Goal: Check status: Check status

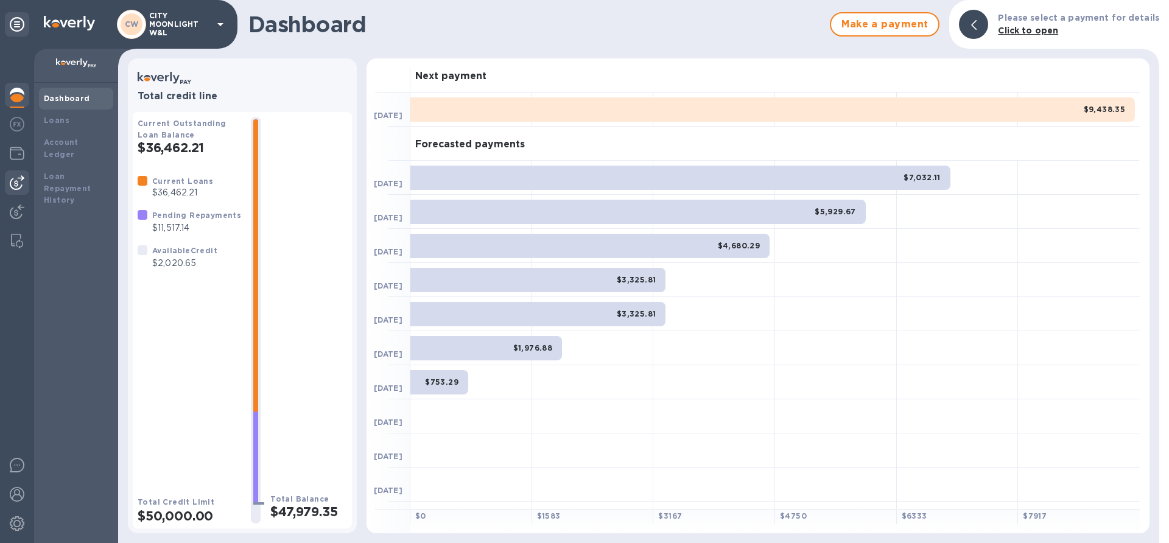
click at [10, 190] on div at bounding box center [17, 183] width 24 height 24
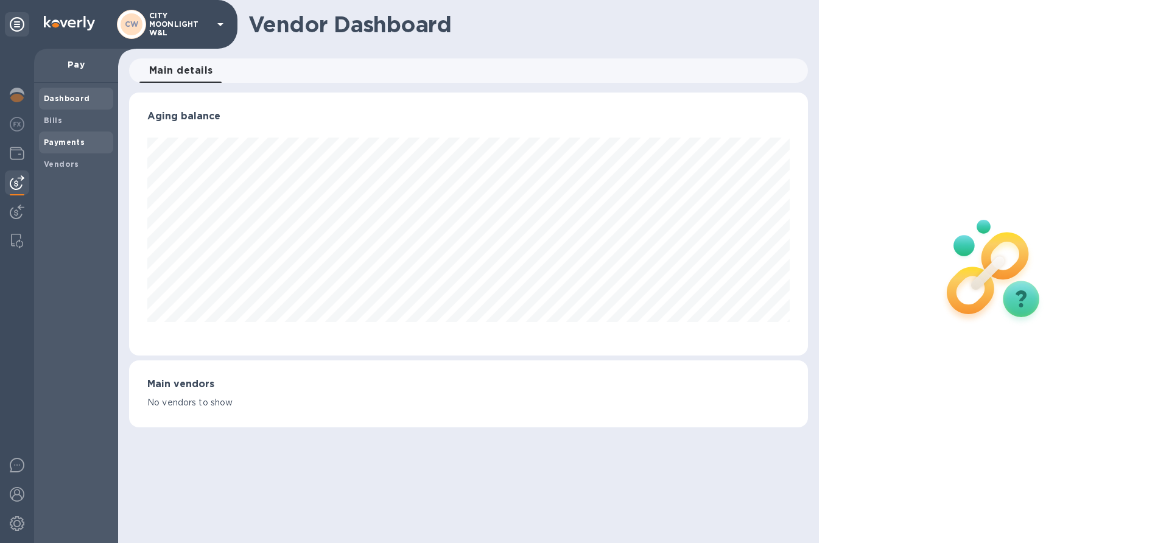
click at [59, 138] on b "Payments" at bounding box center [64, 142] width 41 height 9
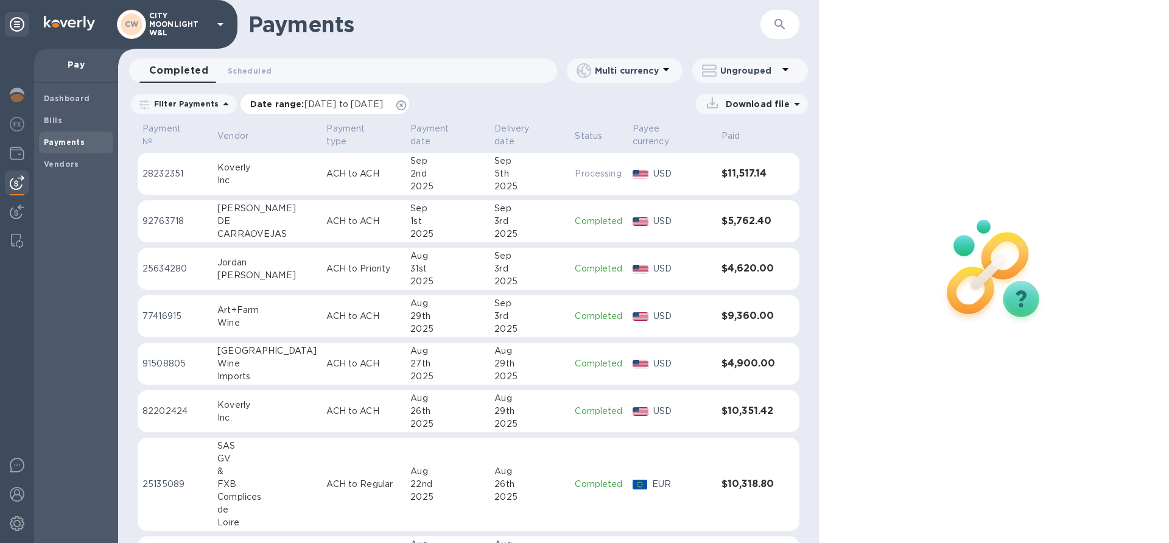
click at [406, 105] on icon at bounding box center [402, 105] width 10 height 10
click at [208, 102] on p "Filter Payments" at bounding box center [183, 104] width 69 height 10
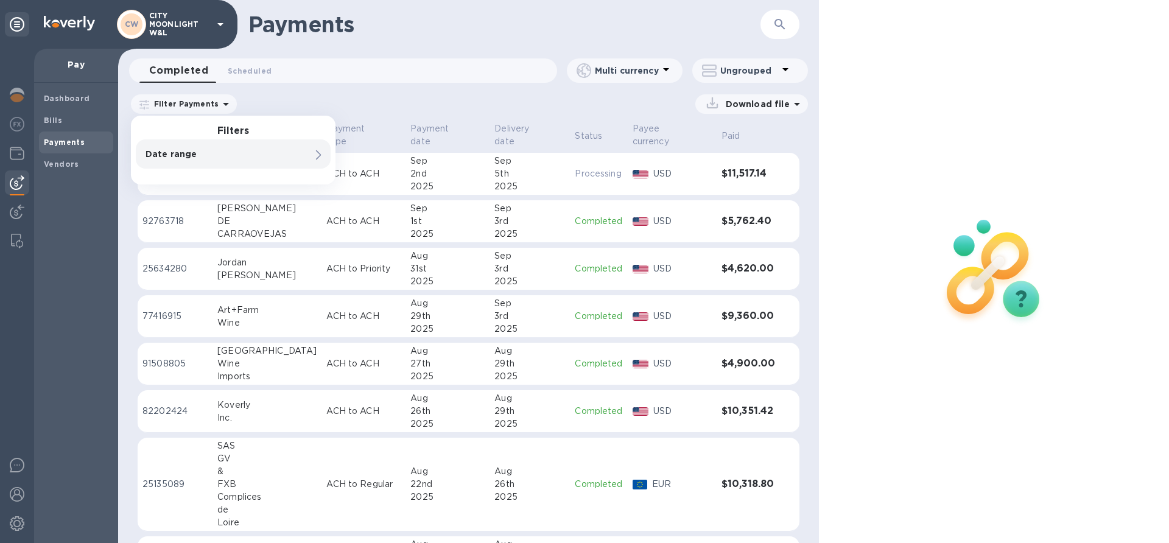
click at [184, 154] on p "Date range" at bounding box center [213, 154] width 134 height 12
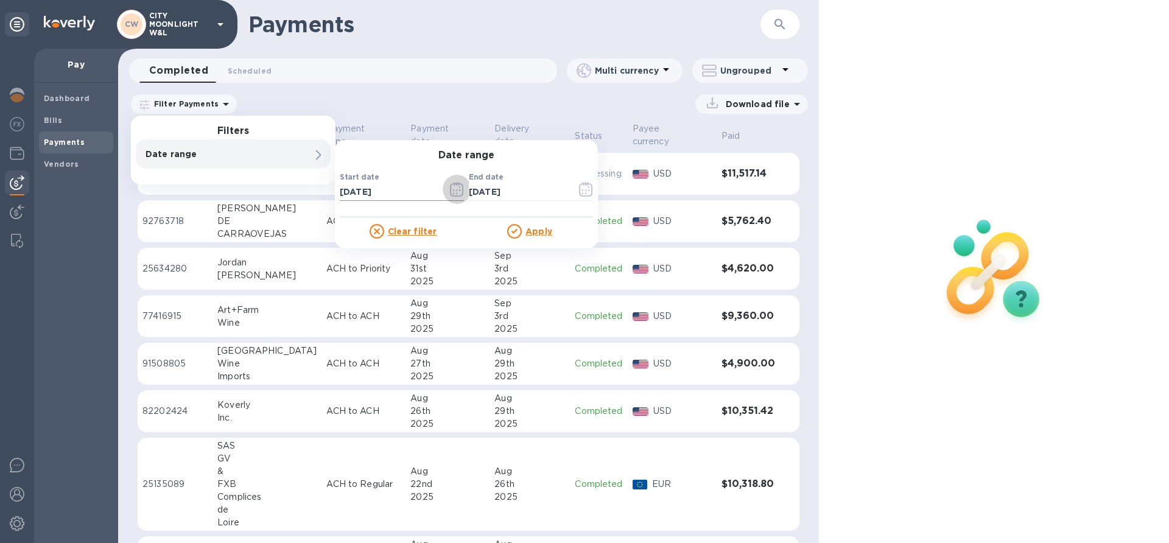
click at [455, 193] on icon "button" at bounding box center [457, 189] width 14 height 15
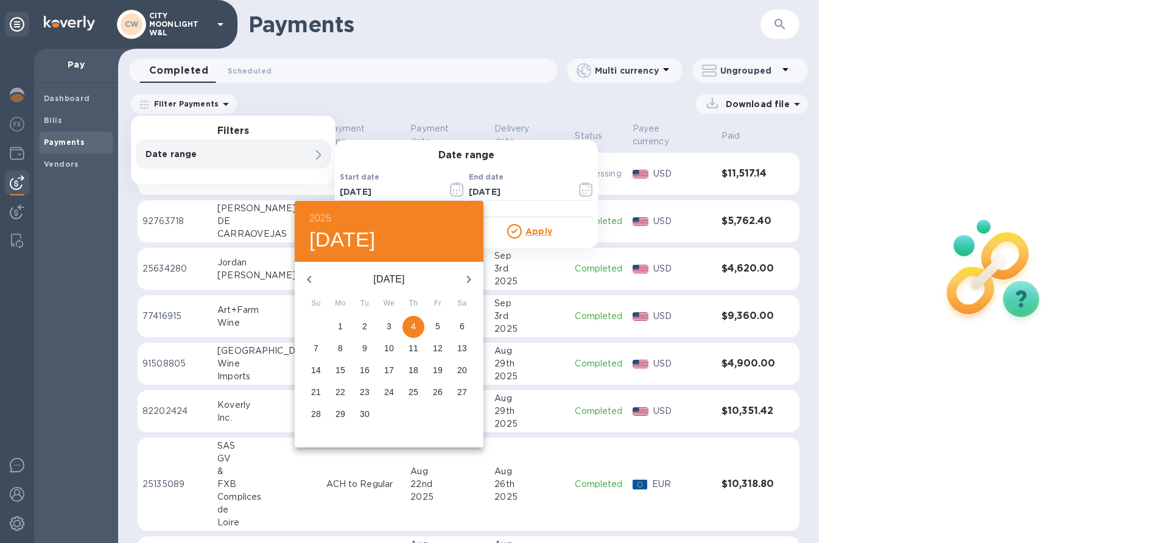
click at [309, 275] on icon "button" at bounding box center [309, 279] width 15 height 15
click at [440, 326] on p "1" at bounding box center [437, 326] width 5 height 12
type input "[DATE]"
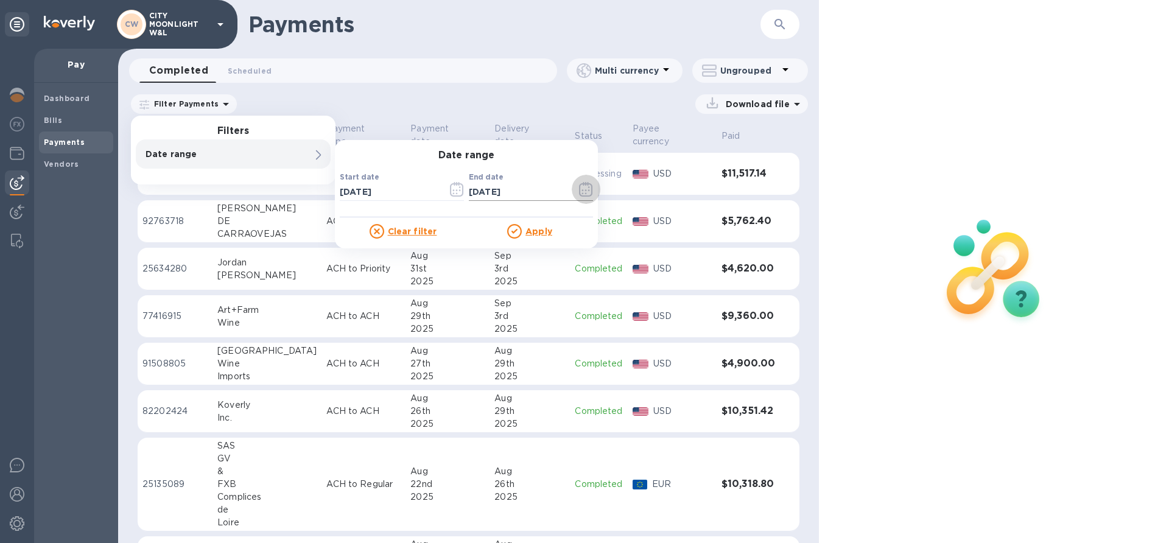
click at [584, 188] on icon "button" at bounding box center [586, 189] width 14 height 15
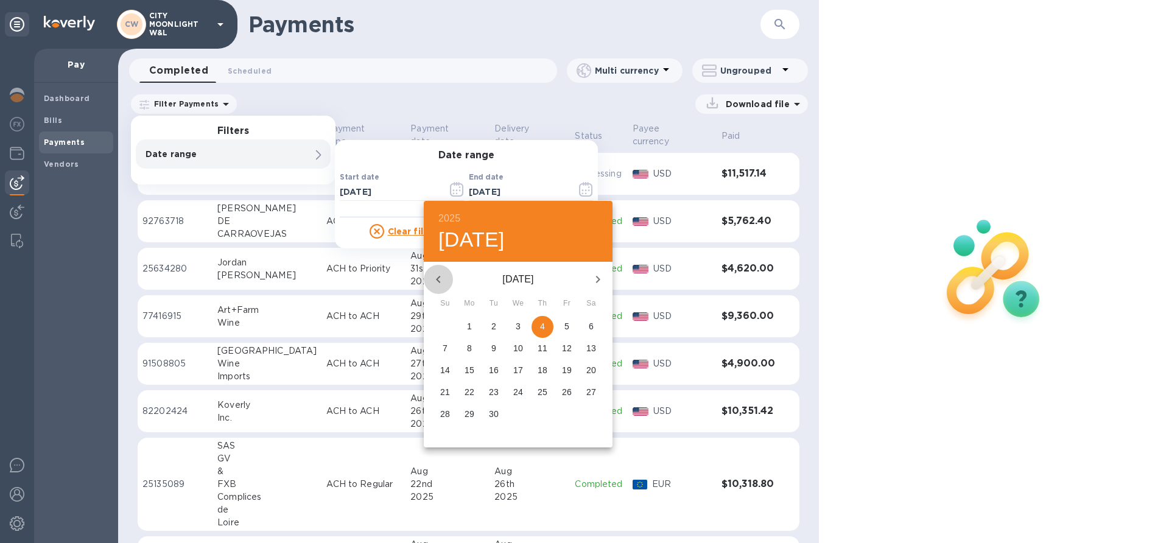
click at [440, 281] on icon "button" at bounding box center [438, 279] width 4 height 7
click at [447, 437] on p "31" at bounding box center [445, 436] width 10 height 12
type input "[DATE]"
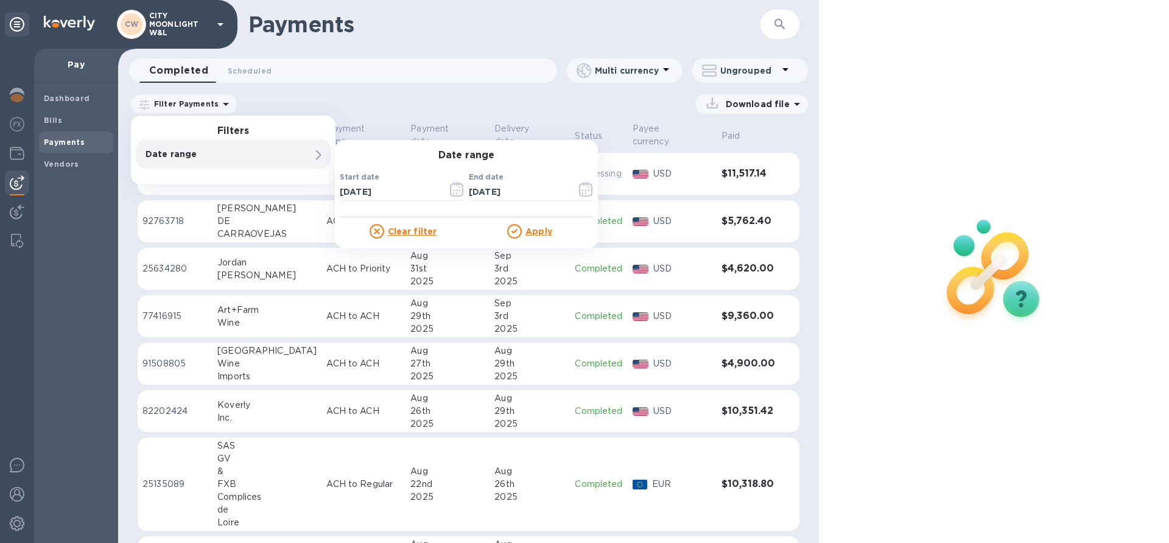
click at [544, 230] on u "Apply" at bounding box center [539, 232] width 27 height 10
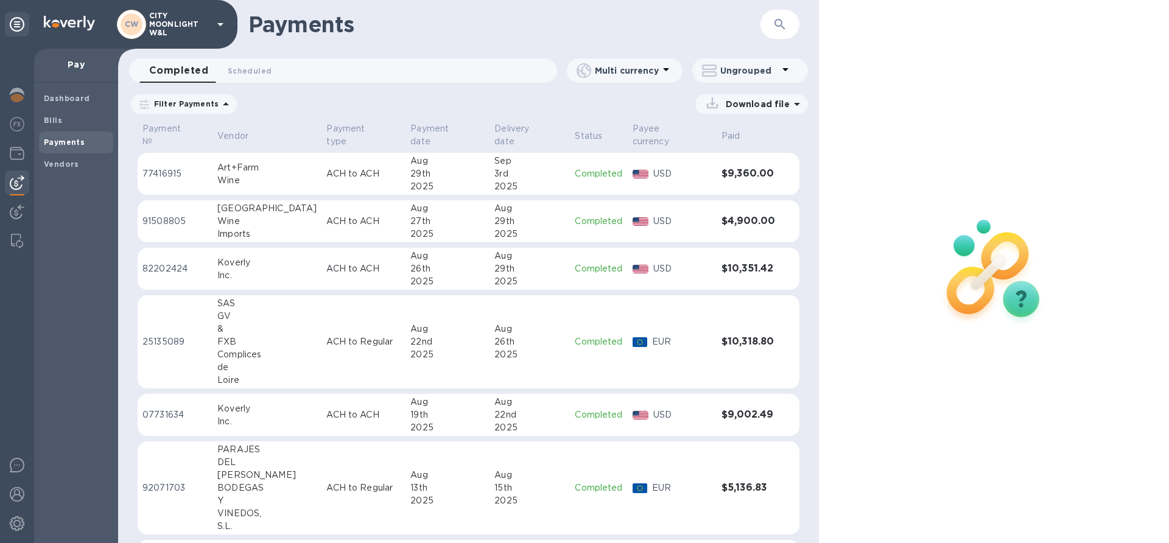
click at [538, 167] on div "3rd" at bounding box center [530, 173] width 71 height 13
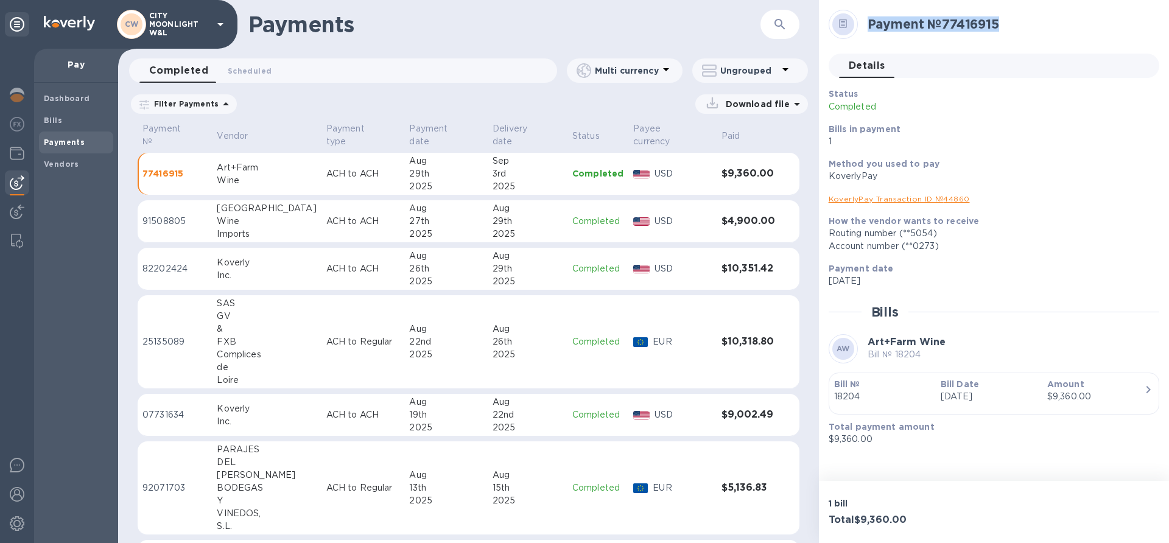
drag, startPoint x: 869, startPoint y: 23, endPoint x: 1024, endPoint y: 23, distance: 155.3
click at [1024, 23] on h2 "Payment № 77416915" at bounding box center [1009, 23] width 282 height 15
copy h2 "Payment № 77416915"
click at [256, 215] on div "Wine" at bounding box center [266, 221] width 99 height 13
drag, startPoint x: 868, startPoint y: 23, endPoint x: 1034, endPoint y: 19, distance: 166.3
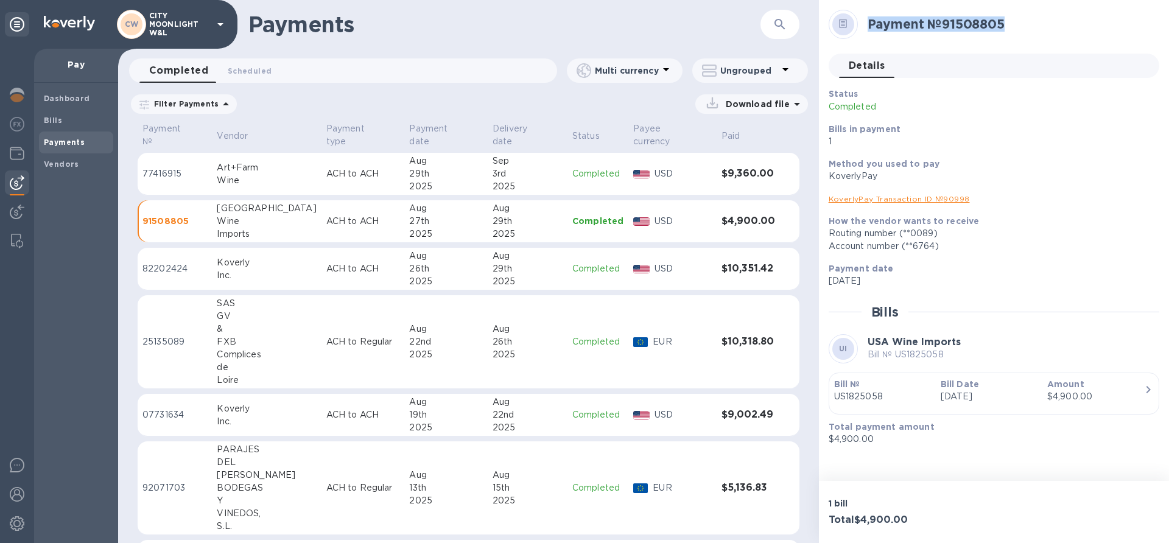
click at [1034, 19] on h2 "Payment № 91508805" at bounding box center [1009, 23] width 282 height 15
copy h2 "Payment № 91508805"
click at [249, 336] on div "FXB" at bounding box center [266, 342] width 99 height 13
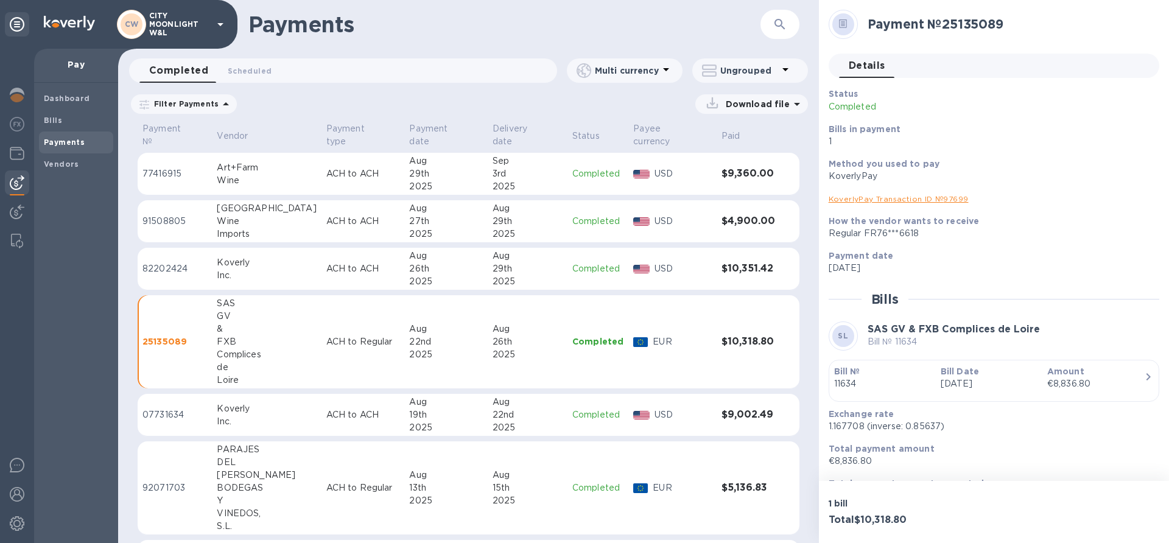
click at [261, 495] on div "Y" at bounding box center [266, 501] width 99 height 13
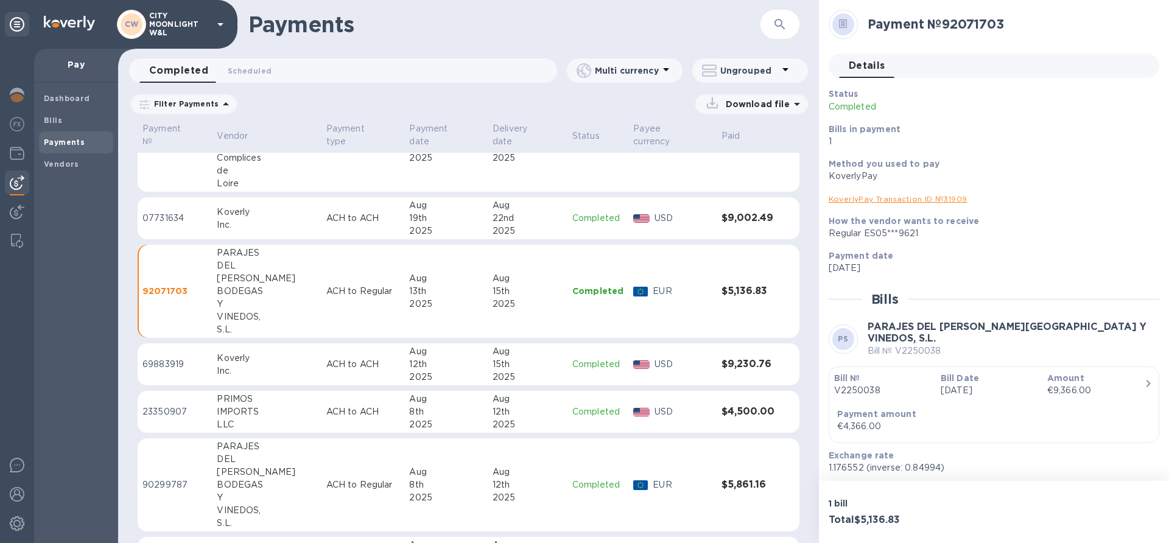
scroll to position [200, 0]
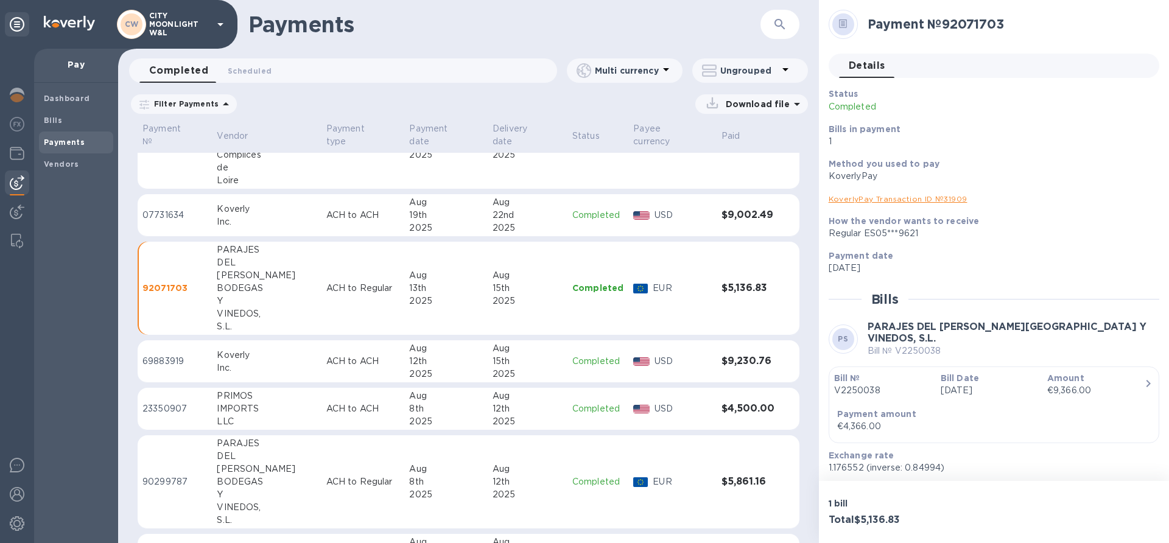
click at [218, 388] on td "PRIMOS IMPORTS LLC" at bounding box center [266, 409] width 109 height 43
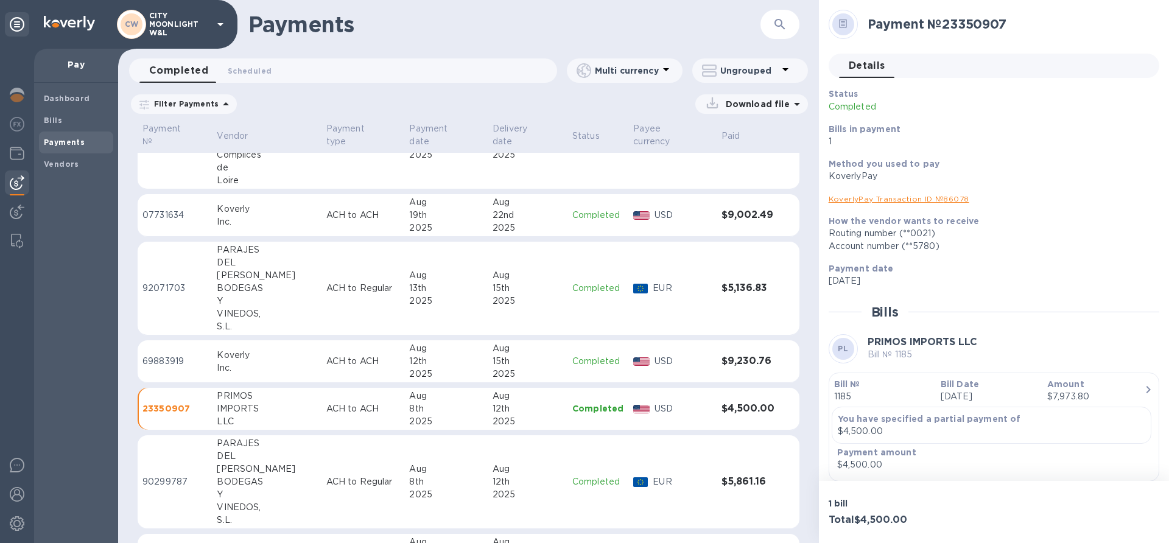
scroll to position [233, 0]
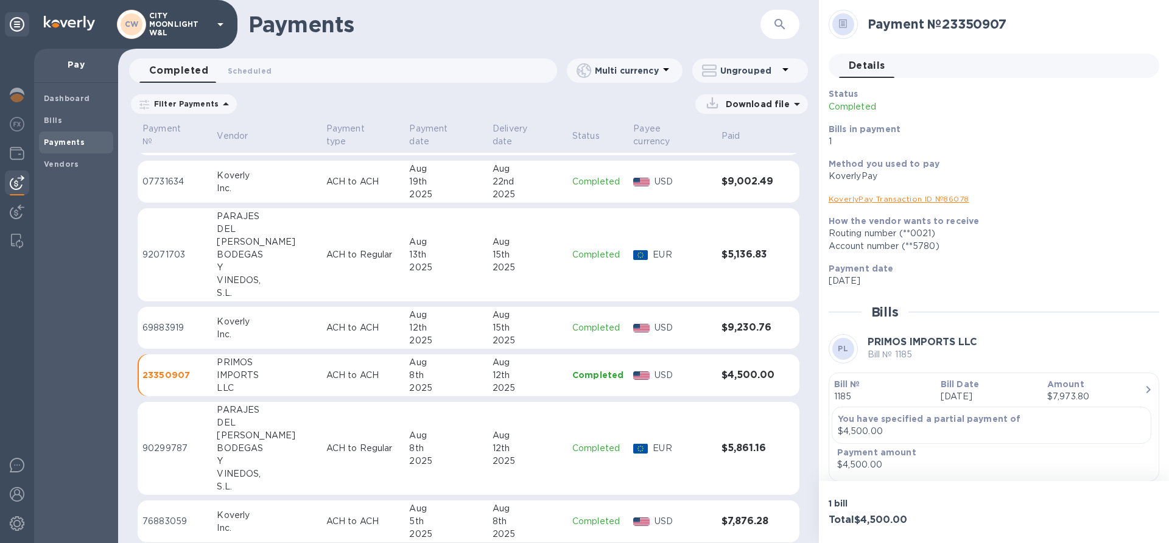
click at [236, 429] on div "[PERSON_NAME]" at bounding box center [266, 435] width 99 height 13
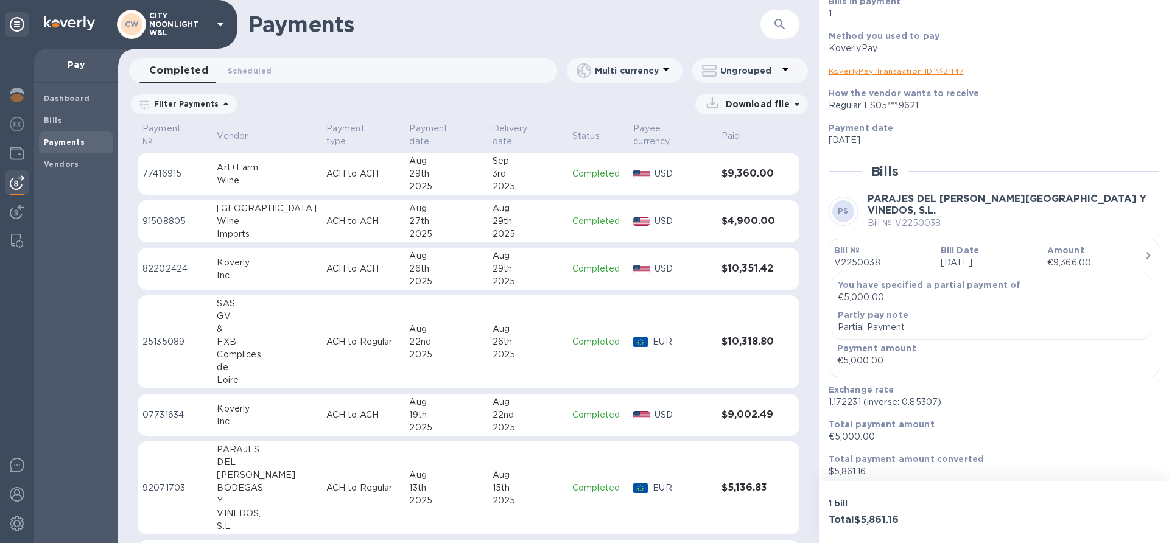
click at [663, 17] on h1 "Payments" at bounding box center [505, 25] width 512 height 26
